Goal: Information Seeking & Learning: Learn about a topic

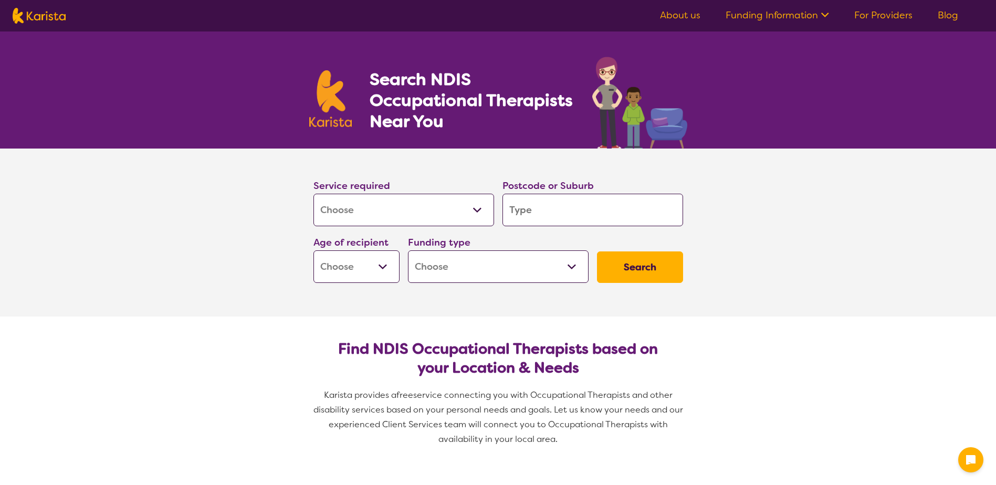
select select "[MEDICAL_DATA]"
click at [511, 217] on input "search" at bounding box center [593, 210] width 181 height 33
type input "T"
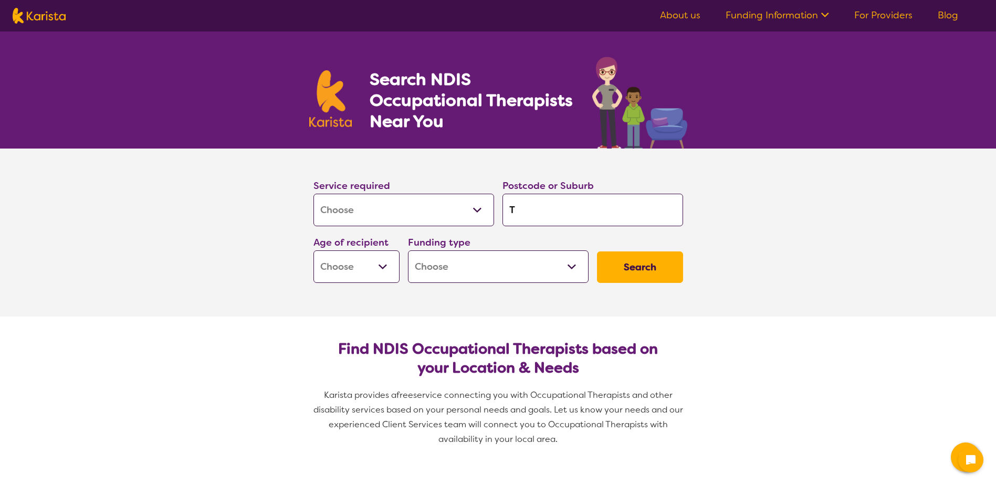
type input "TA"
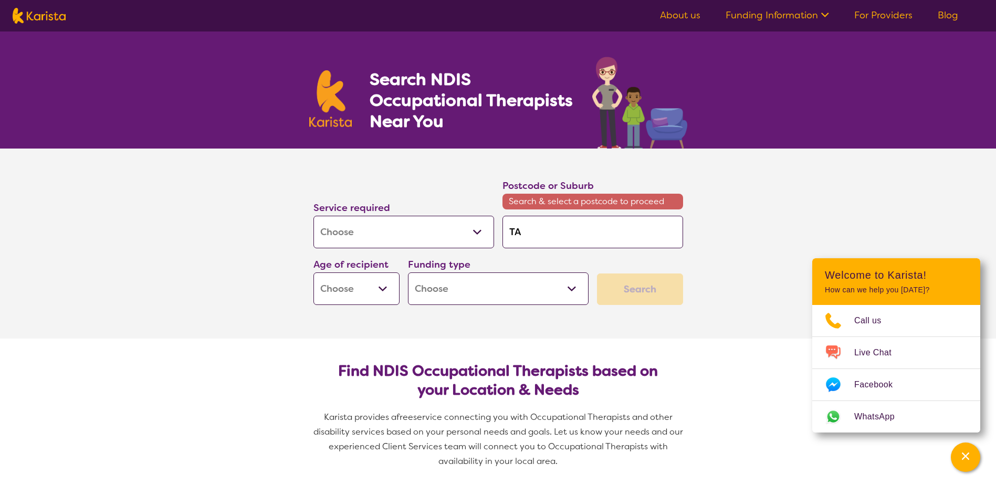
type input "TAR"
type input "[PERSON_NAME]"
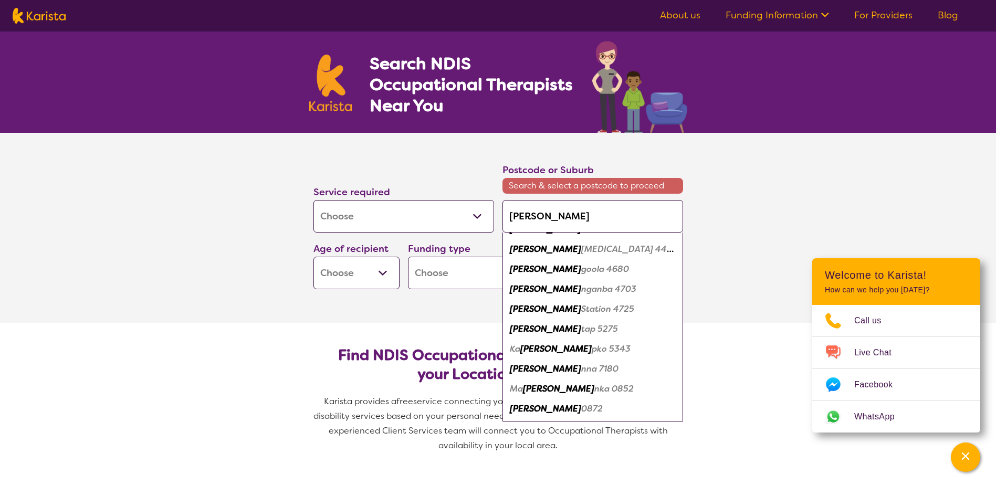
scroll to position [16, 0]
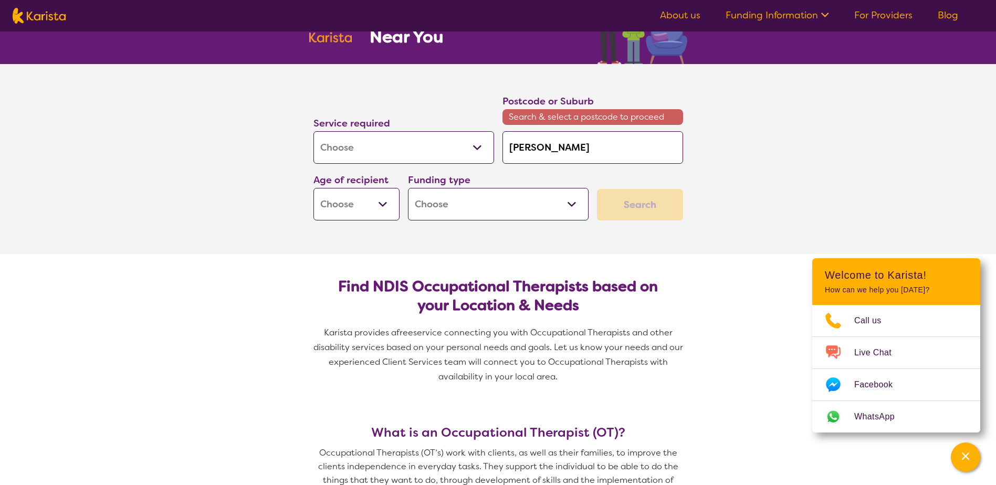
scroll to position [82, 0]
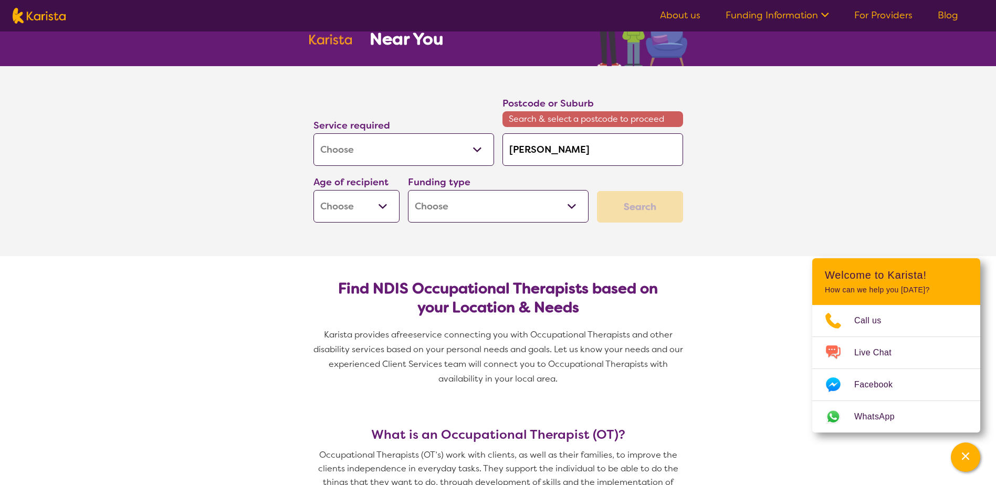
click at [554, 158] on input "[PERSON_NAME]" at bounding box center [593, 149] width 181 height 33
type input "TAR"
type input "TA"
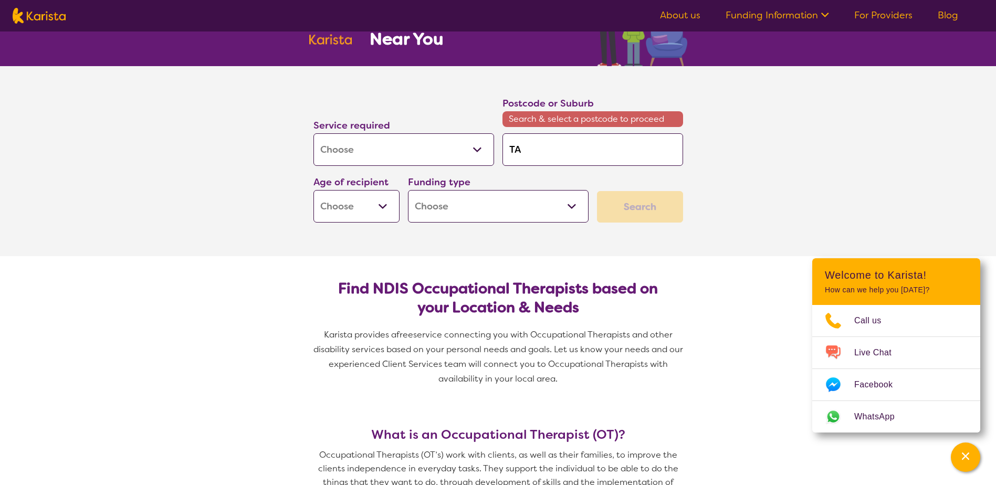
type input "T"
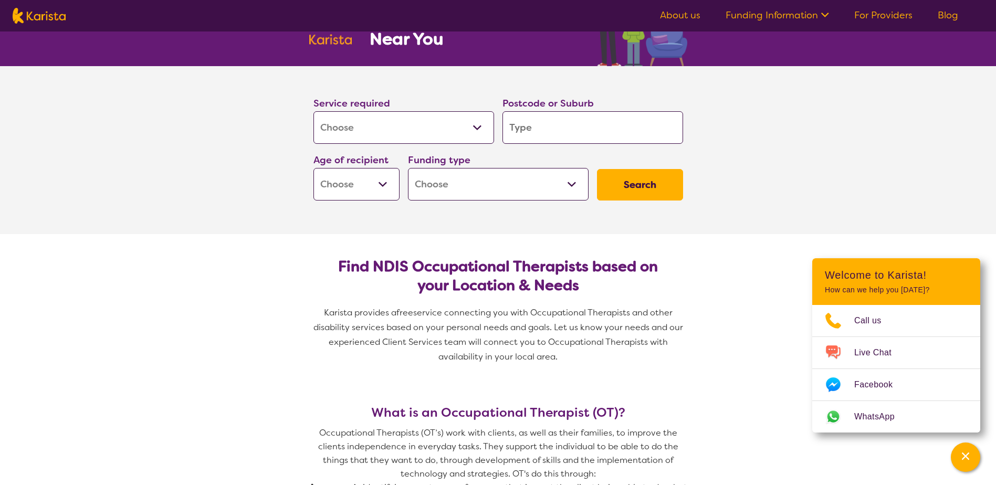
type input "4"
type input "44"
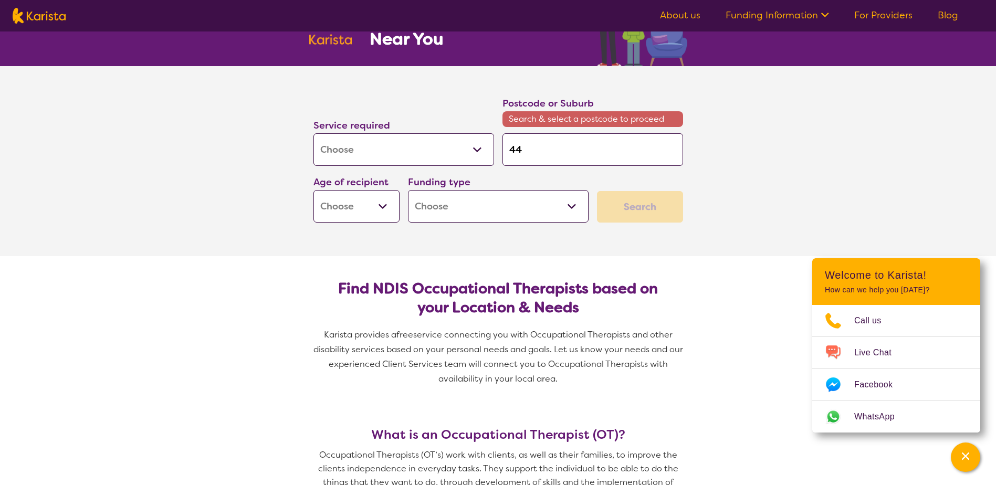
type input "442"
type input "4421"
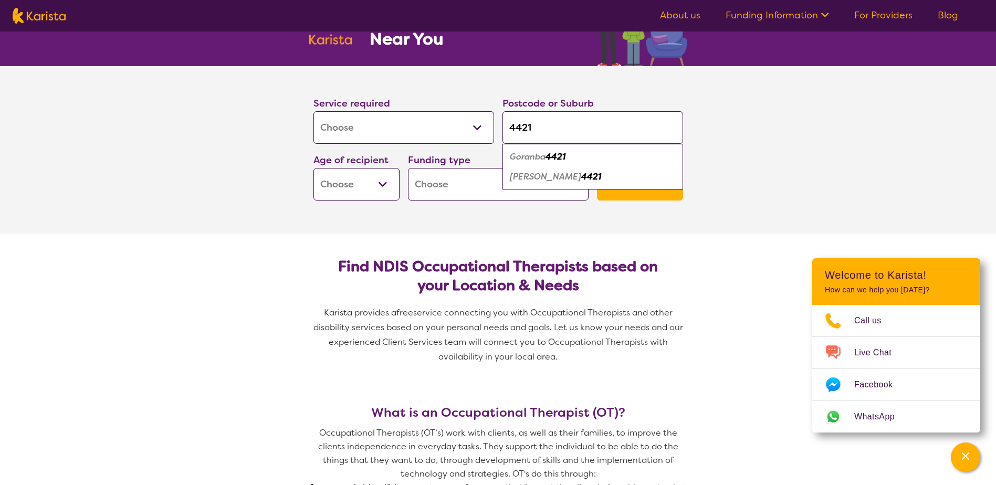
type input "4421"
click at [553, 178] on div "[PERSON_NAME] 4421" at bounding box center [593, 177] width 170 height 20
click at [624, 187] on button "Search" at bounding box center [640, 185] width 86 height 32
click at [374, 191] on select "Early Childhood - 0 to 9 Child - 10 to 11 Adolescent - 12 to 17 Adult - 18 to 6…" at bounding box center [357, 184] width 86 height 33
select select "EC"
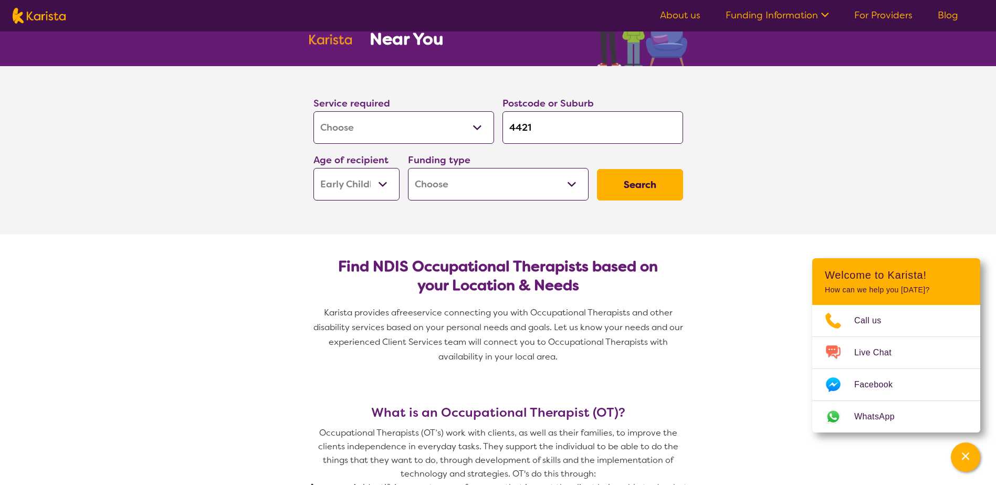
click at [314, 168] on select "Early Childhood - 0 to 9 Child - 10 to 11 Adolescent - 12 to 17 Adult - 18 to 6…" at bounding box center [357, 184] width 86 height 33
select select "EC"
click at [623, 181] on button "Search" at bounding box center [640, 185] width 86 height 32
click at [545, 184] on select "Home Care Package (HCP) National Disability Insurance Scheme (NDIS) I don't know" at bounding box center [498, 184] width 181 height 33
select select "i-don-t-know"
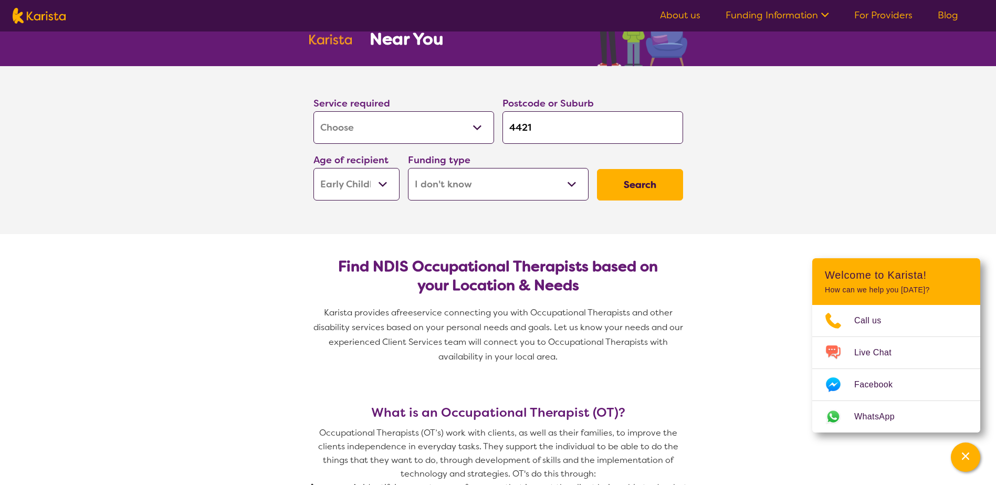
click at [408, 168] on select "Home Care Package (HCP) National Disability Insurance Scheme (NDIS) I don't know" at bounding box center [498, 184] width 181 height 33
select select "i-don-t-know"
click at [617, 193] on button "Search" at bounding box center [640, 185] width 86 height 32
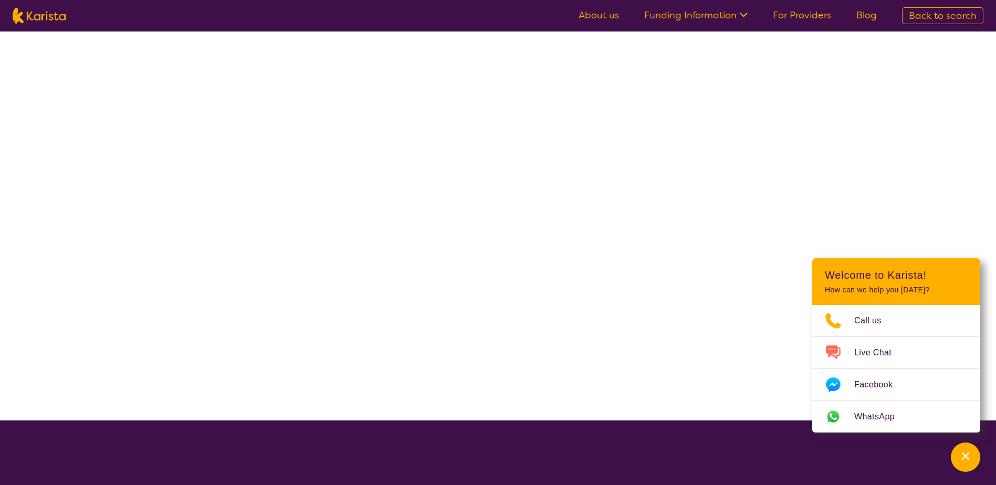
select select "[MEDICAL_DATA]"
select select "EC"
